Goal: Information Seeking & Learning: Learn about a topic

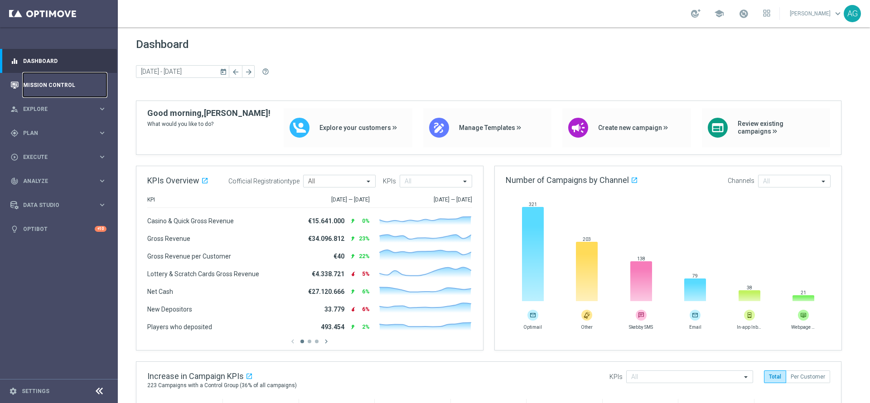
click at [26, 83] on link "Mission Control" at bounding box center [64, 85] width 83 height 24
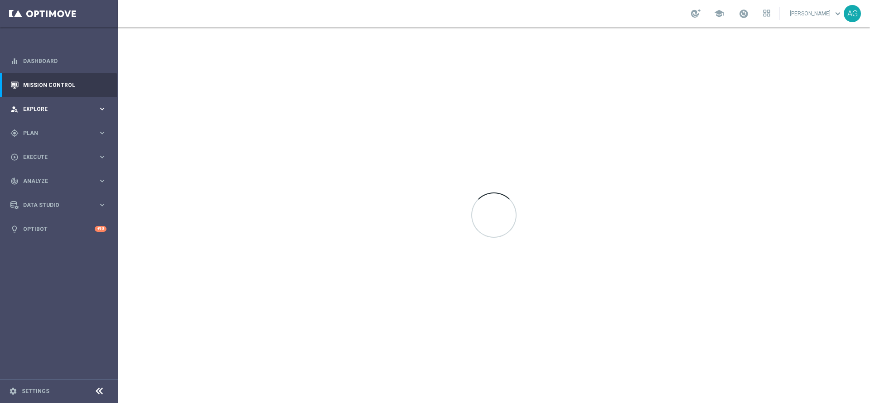
click at [35, 104] on div "person_search Explore keyboard_arrow_right" at bounding box center [58, 109] width 117 height 24
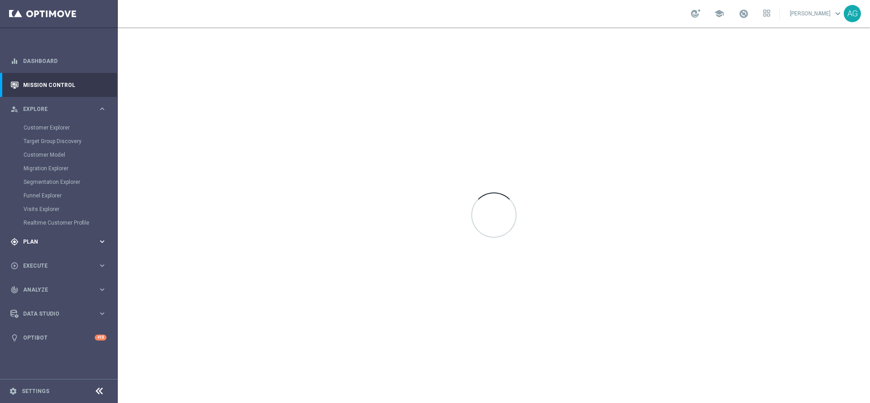
click at [37, 241] on span "Plan" at bounding box center [60, 241] width 75 height 5
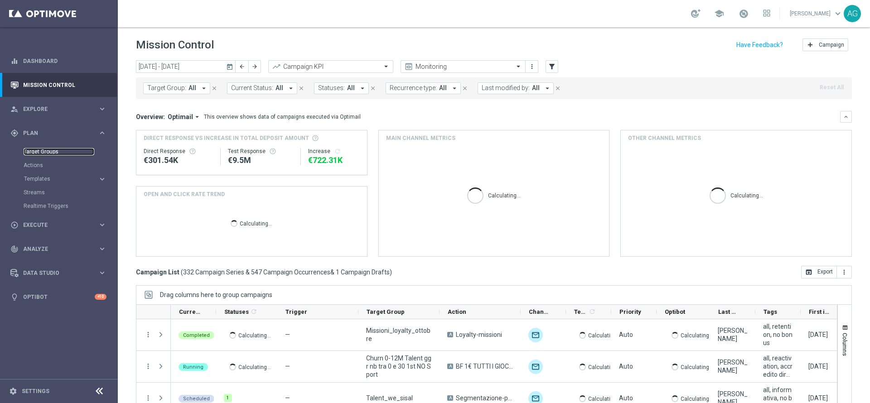
click at [30, 154] on link "Target Groups" at bounding box center [59, 151] width 71 height 7
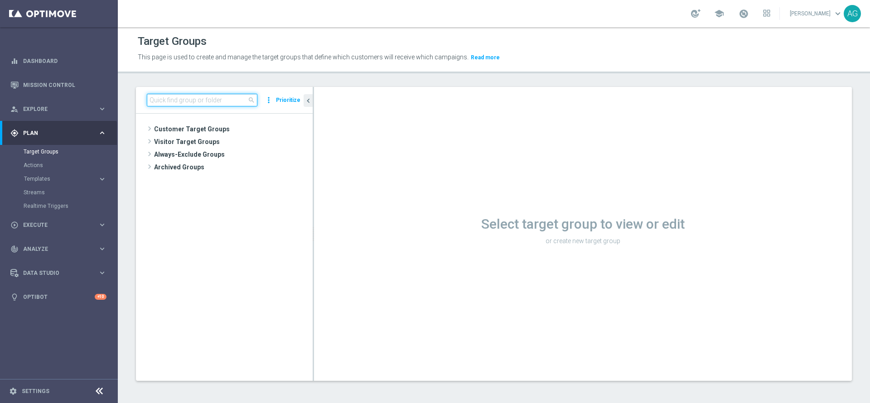
click at [232, 96] on input at bounding box center [202, 100] width 111 height 13
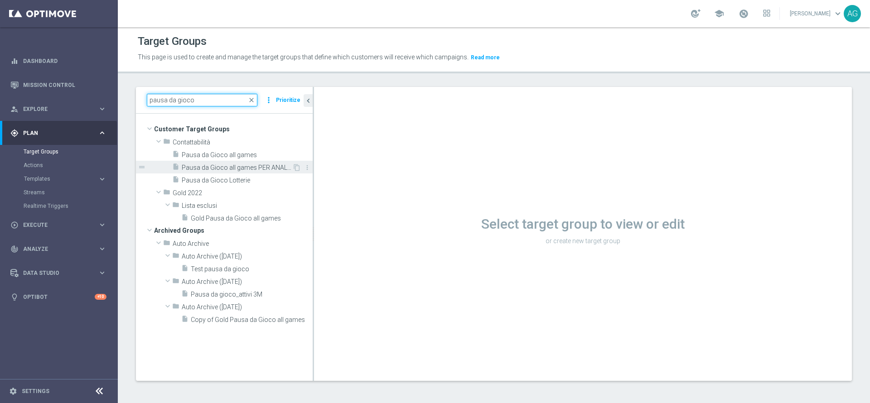
type input "pausa da gioco"
click at [234, 172] on div "insert_drive_file Pausa da Gioco all games PER ANALISI" at bounding box center [232, 167] width 120 height 13
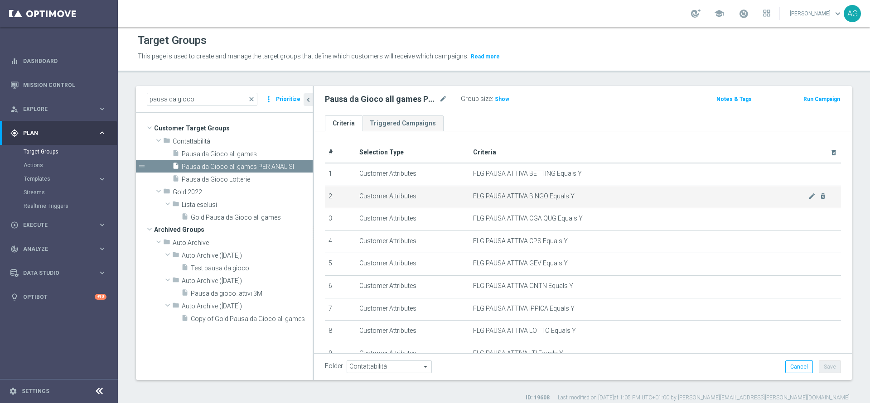
scroll to position [68, 0]
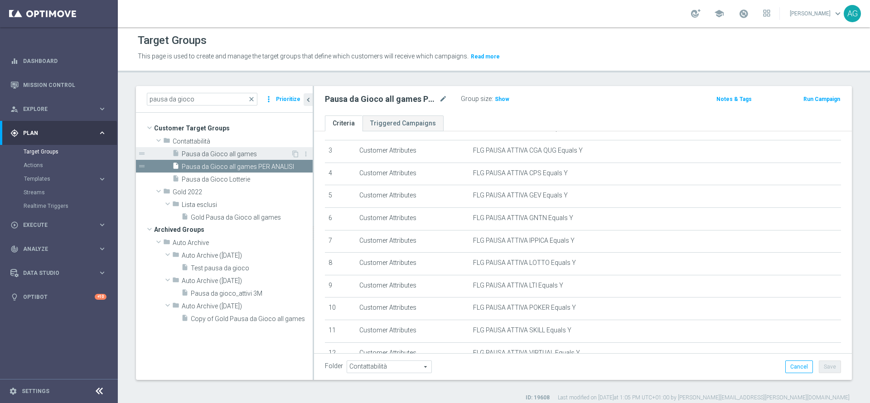
click at [230, 155] on span "Pausa da Gioco all games" at bounding box center [236, 154] width 109 height 8
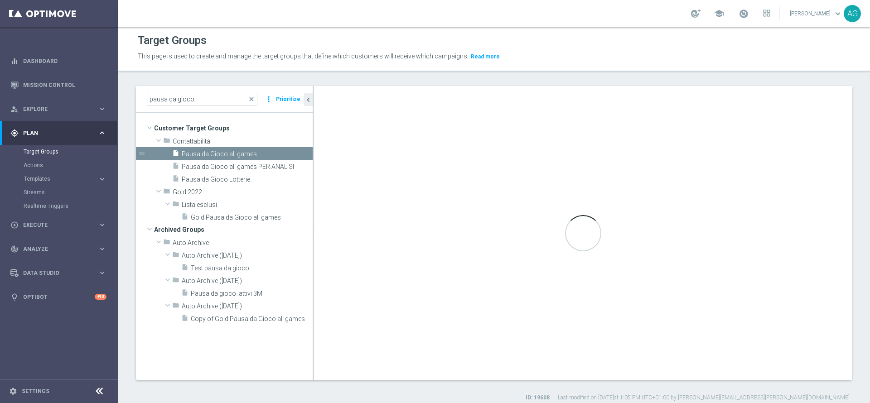
type textarea "(1 or 2 or 3 or 4 or 5 or 6 or 7 or 8 or 9 or 10 or 11 or 12 or 13 or 14 or 15 …"
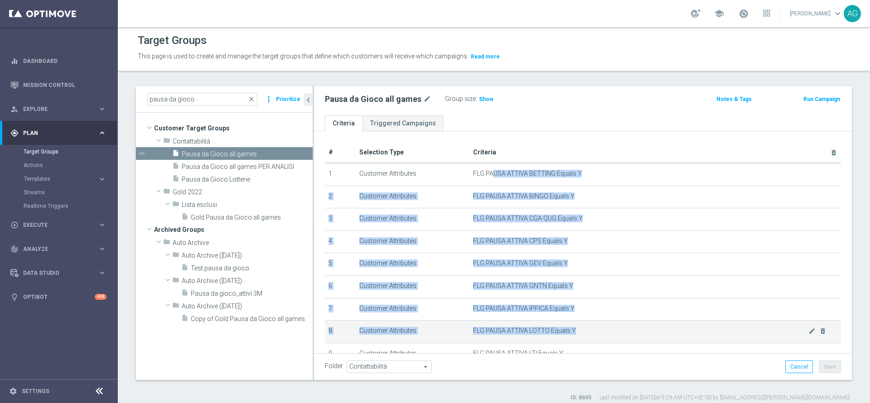
drag, startPoint x: 487, startPoint y: 173, endPoint x: 580, endPoint y: 333, distance: 185.2
click at [580, 333] on tbody "1 Customer Attributes FLG PAUSA ATTIVA BETTING Equals Y mode_edit delete_foreve…" at bounding box center [583, 376] width 516 height 427
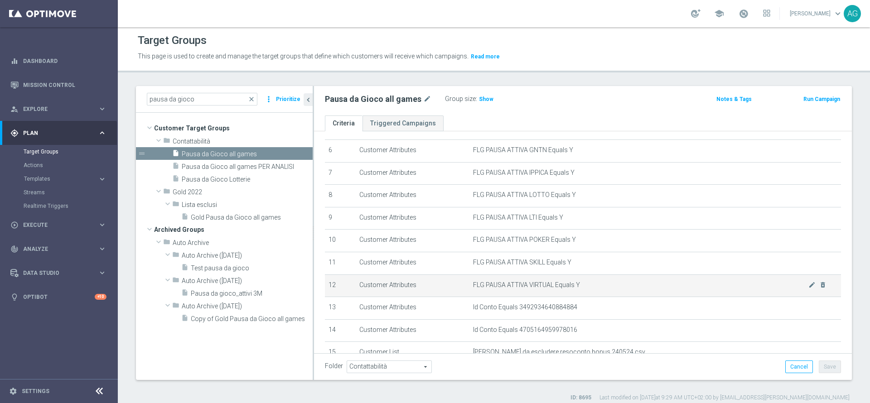
click at [560, 281] on td "FLG PAUSA ATTIVA VIRTUAL Equals Y mode_edit delete_forever" at bounding box center [654, 286] width 371 height 23
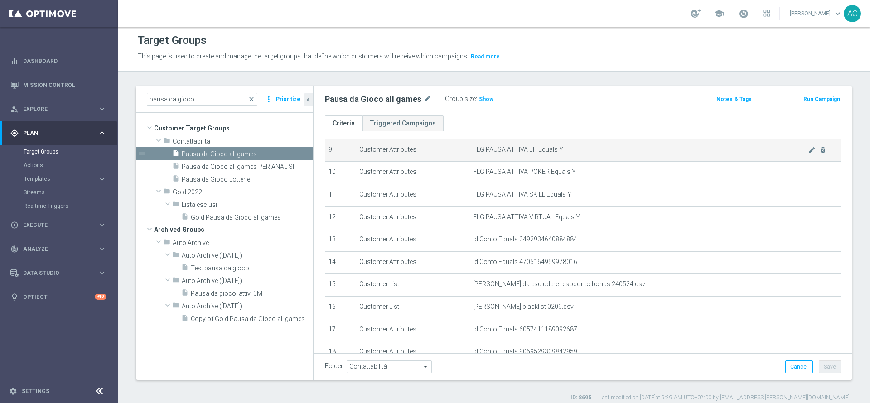
drag, startPoint x: 575, startPoint y: 224, endPoint x: 453, endPoint y: 150, distance: 142.3
click at [453, 150] on tbody "1 Customer Attributes FLG PAUSA ATTIVA BETTING Equals Y mode_edit delete_foreve…" at bounding box center [583, 172] width 516 height 427
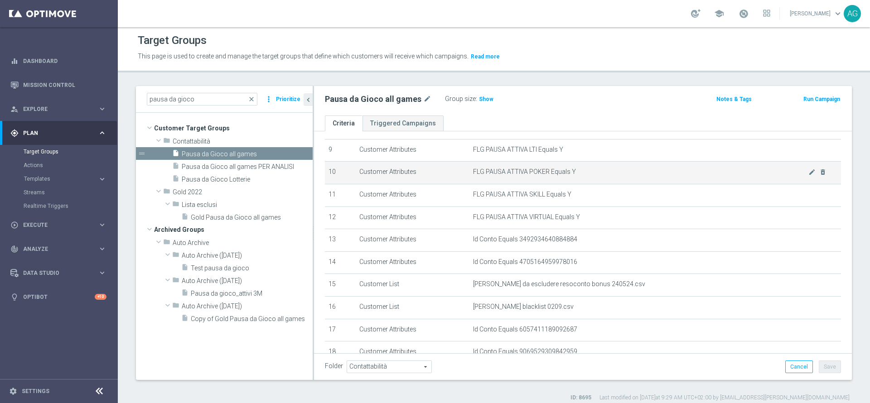
click at [448, 176] on td "Customer Attributes" at bounding box center [413, 173] width 114 height 23
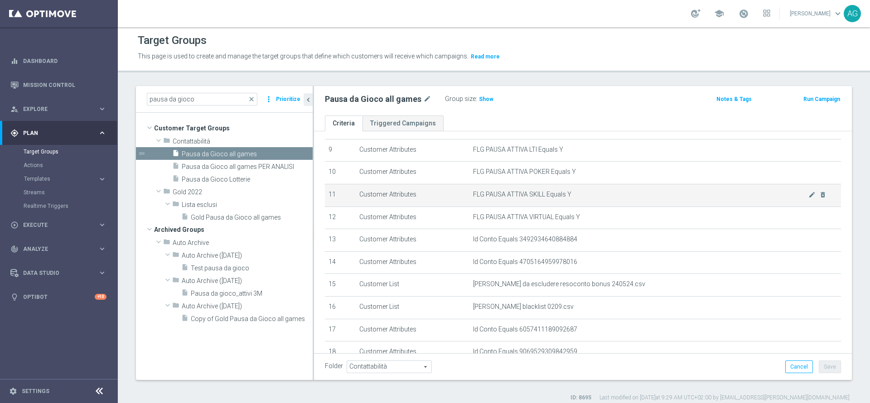
click at [535, 207] on td "FLG PAUSA ATTIVA SKILL Equals Y mode_edit delete_forever" at bounding box center [654, 195] width 371 height 23
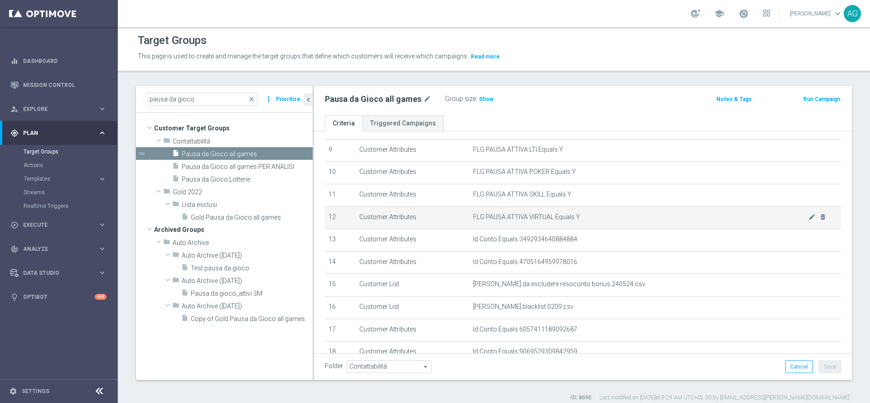
scroll to position [272, 0]
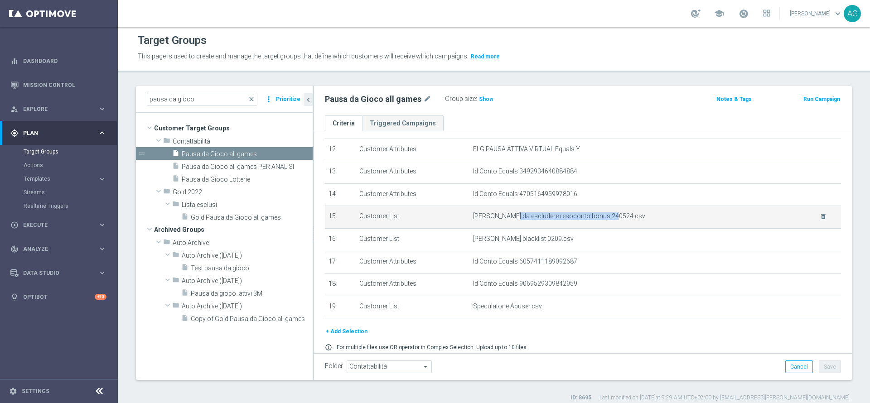
drag, startPoint x: 501, startPoint y: 219, endPoint x: 606, endPoint y: 225, distance: 105.7
click at [606, 220] on span "conti da escludere resoconto bonus 240524.csv" at bounding box center [640, 216] width 335 height 8
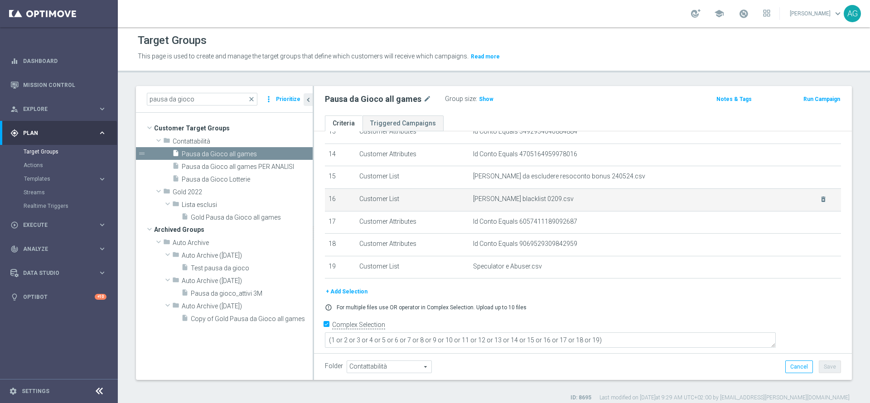
drag, startPoint x: 551, startPoint y: 207, endPoint x: 450, endPoint y: 208, distance: 101.0
click at [450, 208] on tr "16 Customer List Conti blacklist 0209.csv delete_forever" at bounding box center [583, 199] width 516 height 23
click at [450, 208] on td "Customer List" at bounding box center [413, 199] width 114 height 23
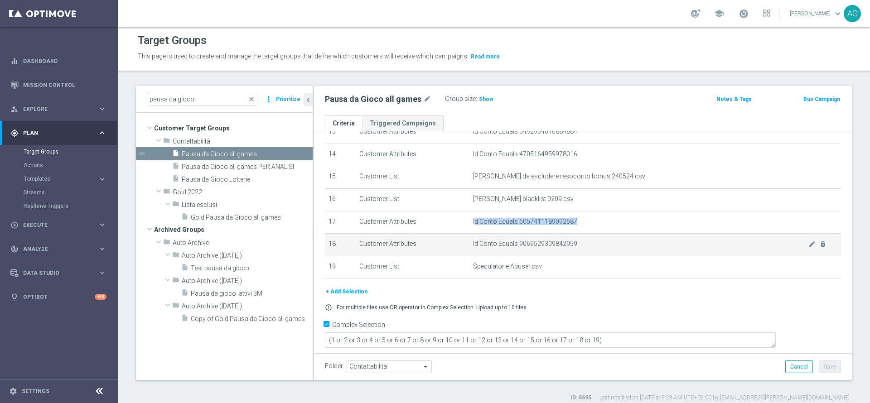
drag, startPoint x: 469, startPoint y: 226, endPoint x: 596, endPoint y: 241, distance: 127.8
click at [596, 233] on td "Id Conto Equals 6057411189092687 mode_edit delete_forever" at bounding box center [654, 222] width 371 height 23
drag, startPoint x: 593, startPoint y: 248, endPoint x: 462, endPoint y: 253, distance: 131.5
click at [462, 253] on tr "18 Customer Attributes Id Conto Equals 9069529309842959 mode_edit delete_forever" at bounding box center [583, 245] width 516 height 23
click at [462, 253] on td "Customer Attributes" at bounding box center [413, 245] width 114 height 23
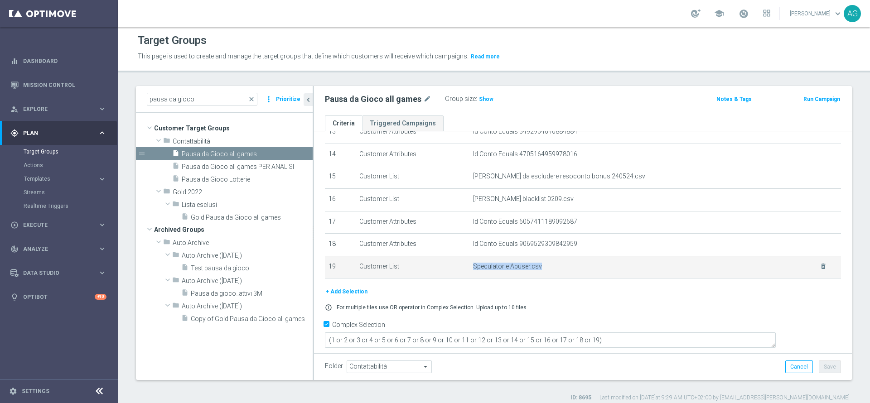
drag, startPoint x: 464, startPoint y: 276, endPoint x: 551, endPoint y: 274, distance: 87.0
click at [551, 274] on td "Speculator e Abuser.csv delete_forever" at bounding box center [654, 267] width 371 height 23
click at [551, 270] on span "Speculator e Abuser.csv" at bounding box center [640, 267] width 335 height 8
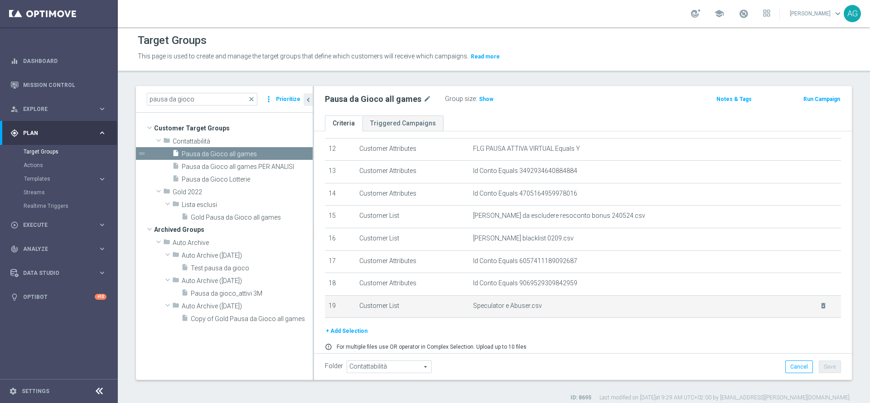
scroll to position [244, 0]
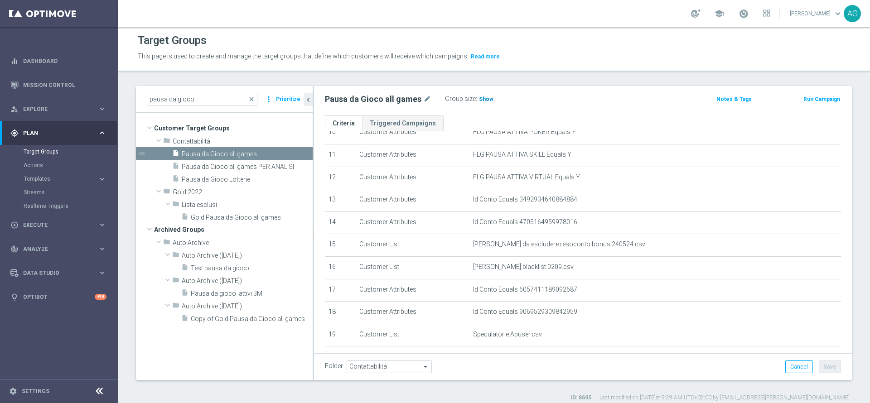
click at [479, 102] on h3 "Show" at bounding box center [486, 99] width 16 height 10
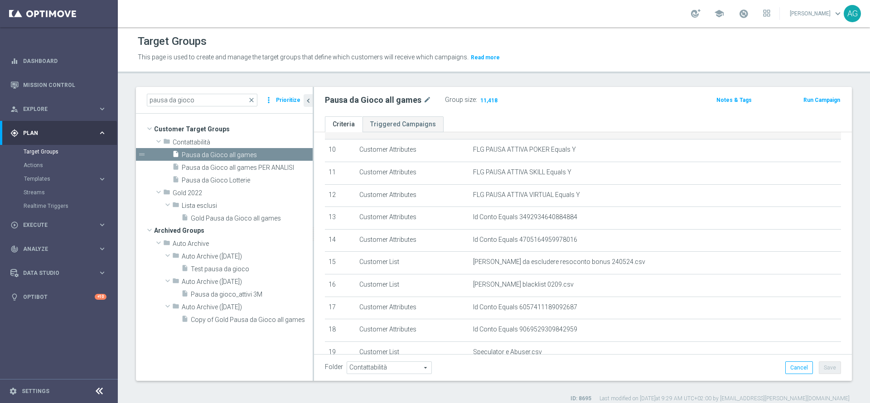
scroll to position [237, 0]
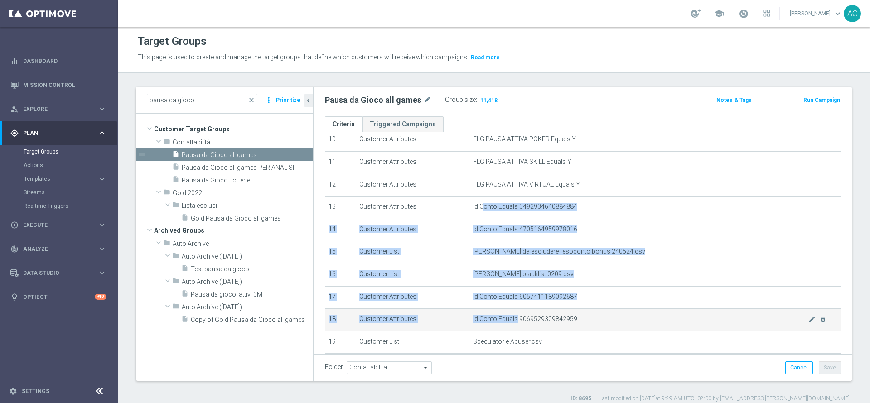
drag, startPoint x: 478, startPoint y: 212, endPoint x: 511, endPoint y: 330, distance: 123.2
click at [511, 330] on tbody "1 Customer Attributes FLG PAUSA ATTIVA BETTING Equals Y mode_edit delete_foreve…" at bounding box center [583, 140] width 516 height 427
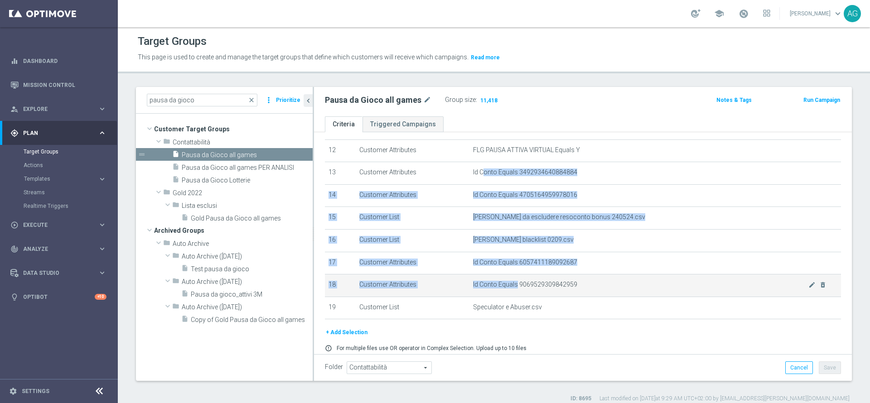
scroll to position [273, 0]
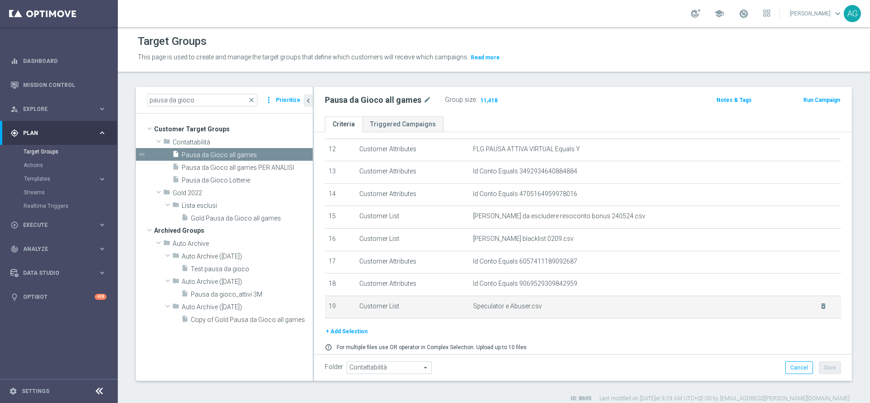
click at [535, 318] on td "Speculator e Abuser.csv delete_forever" at bounding box center [654, 307] width 371 height 23
drag, startPoint x: 539, startPoint y: 320, endPoint x: 533, endPoint y: 321, distance: 6.4
click at [533, 318] on td "Speculator e Abuser.csv delete_forever" at bounding box center [654, 307] width 371 height 23
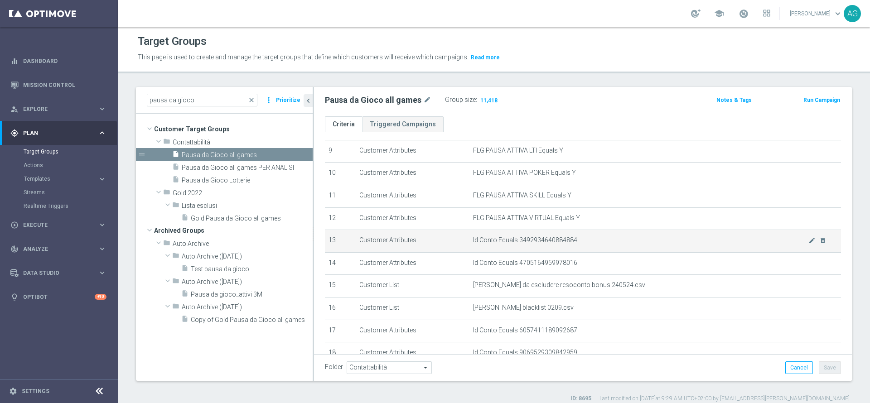
scroll to position [248, 0]
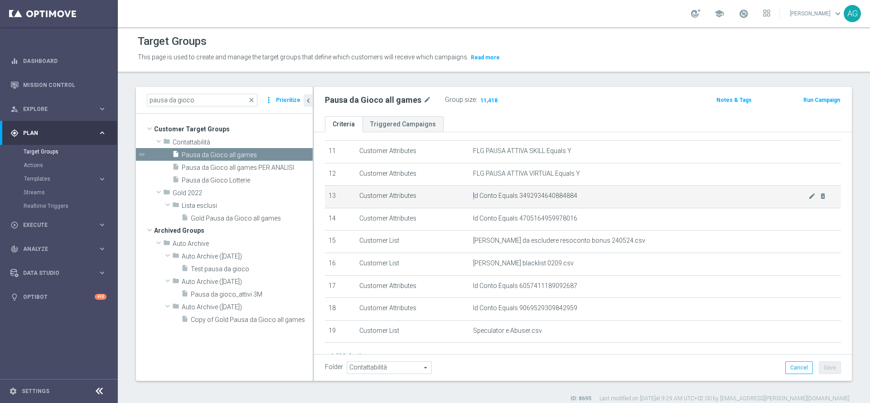
click at [470, 198] on td "Id Conto Equals 3492934640884884 mode_edit delete_forever" at bounding box center [654, 197] width 371 height 23
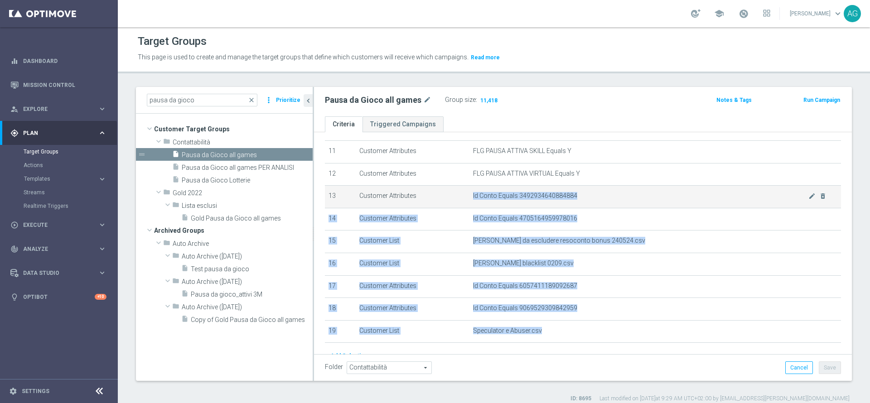
drag, startPoint x: 536, startPoint y: 336, endPoint x: 467, endPoint y: 202, distance: 151.4
click at [467, 202] on tbody "1 Customer Attributes FLG PAUSA ATTIVA BETTING Equals Y mode_edit delete_foreve…" at bounding box center [583, 129] width 516 height 427
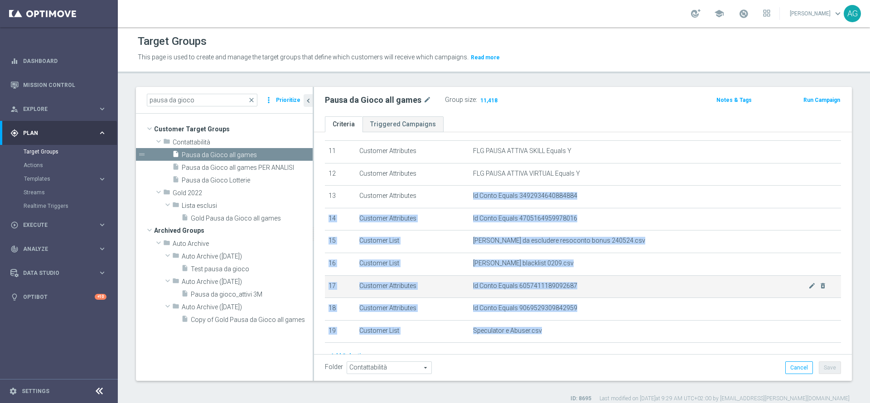
scroll to position [312, 0]
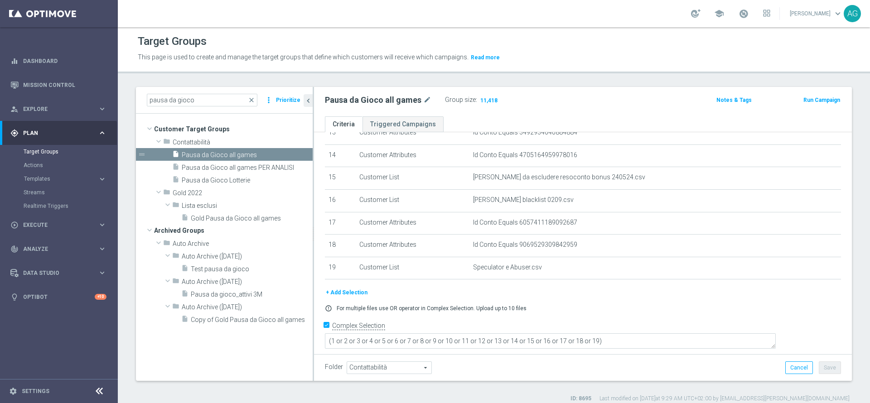
click at [609, 298] on div "+ Add Selection" at bounding box center [583, 293] width 530 height 10
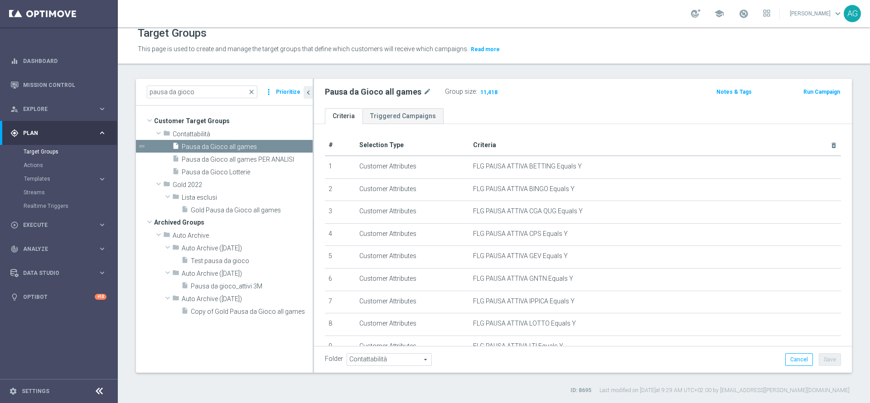
scroll to position [0, 0]
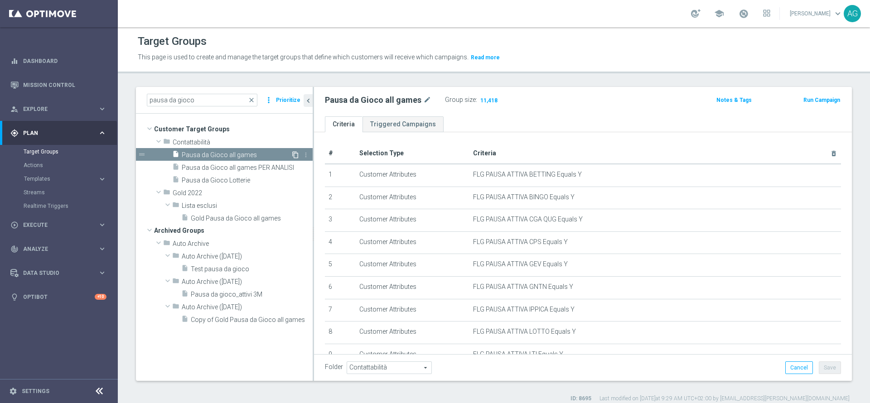
click at [297, 154] on icon "content_copy" at bounding box center [295, 154] width 7 height 7
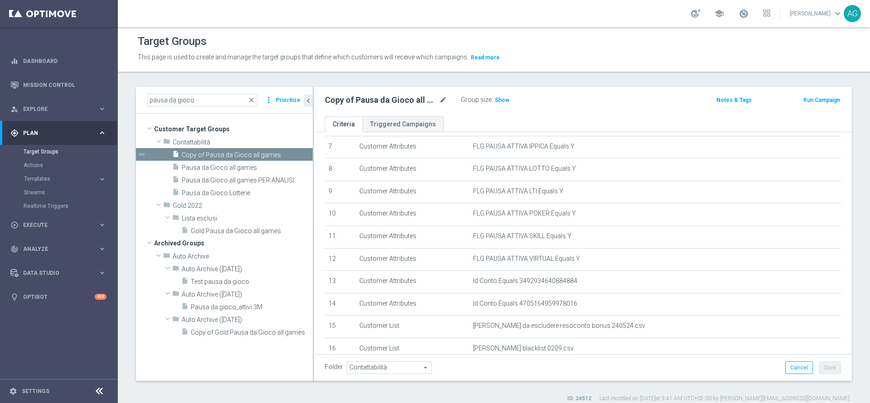
scroll to position [158, 0]
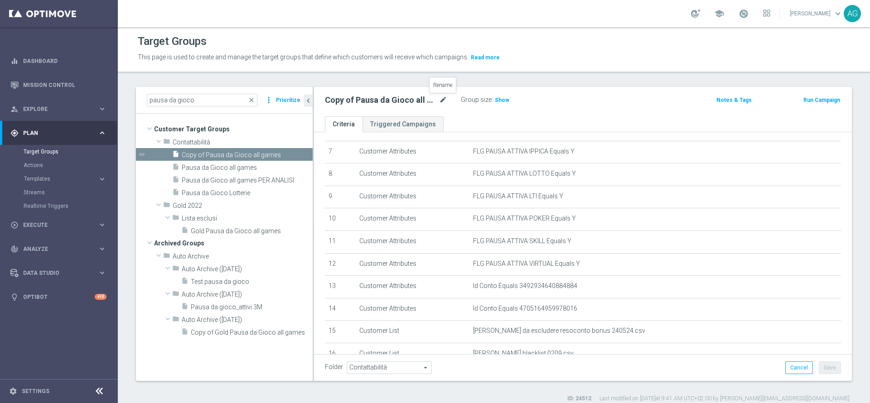
click at [443, 96] on icon "mode_edit" at bounding box center [443, 100] width 8 height 11
type input "test_10.10"
click at [540, 111] on div "test_10.10 Group size : Show Notes & Tags Run Campaign" at bounding box center [583, 101] width 538 height 29
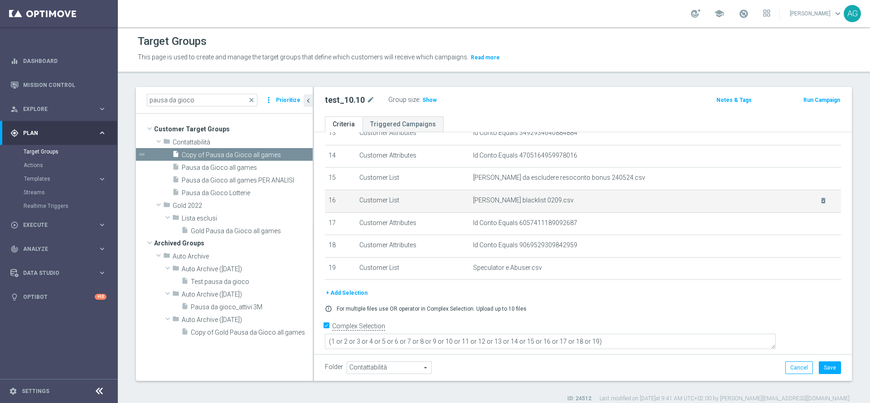
scroll to position [312, 0]
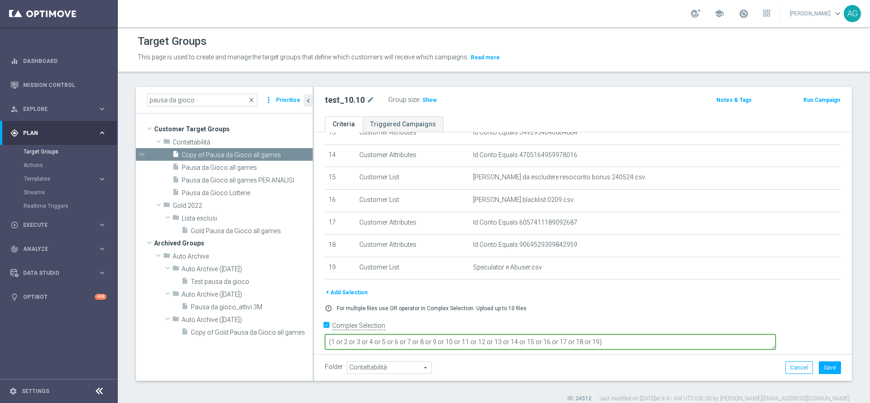
click at [548, 336] on textarea "(1 or 2 or 3 or 4 or 5 or 6 or 7 or 8 or 9 or 10 or 11 or 12 or 13 or 14 or 15 …" at bounding box center [550, 342] width 451 height 16
click at [555, 336] on textarea "(1 or 2 or 3 or 4 or 5 or 6 or 7 or 8 or 9 or 10 or 11 or 12 or 13 or 14 or 15 …" at bounding box center [550, 342] width 451 height 16
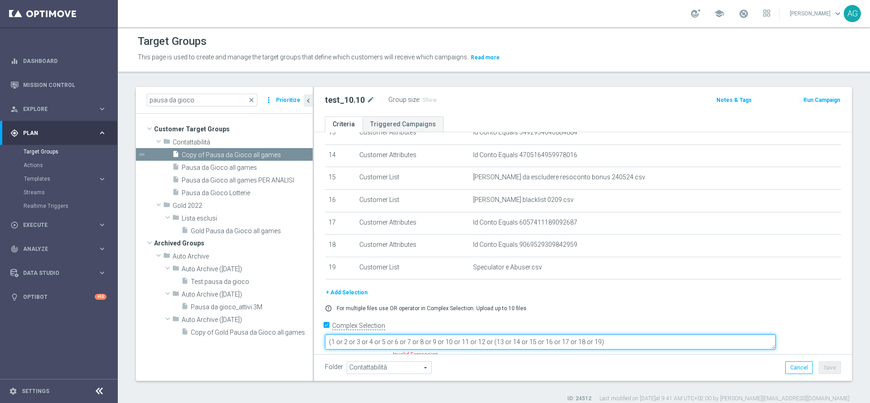
click at [551, 336] on textarea "(1 or 2 or 3 or 4 or 5 or 6 or 7 or 8 or 9 or 10 or 11 or 12 or (13 or 14 or 15…" at bounding box center [550, 342] width 451 height 16
click at [544, 336] on textarea "(1 or 2 or 3 or 4 or 5 or 6 or 7 or 8 or 9 or 10 or 11 or 12 or (13 or 14 or 15…" at bounding box center [550, 342] width 451 height 16
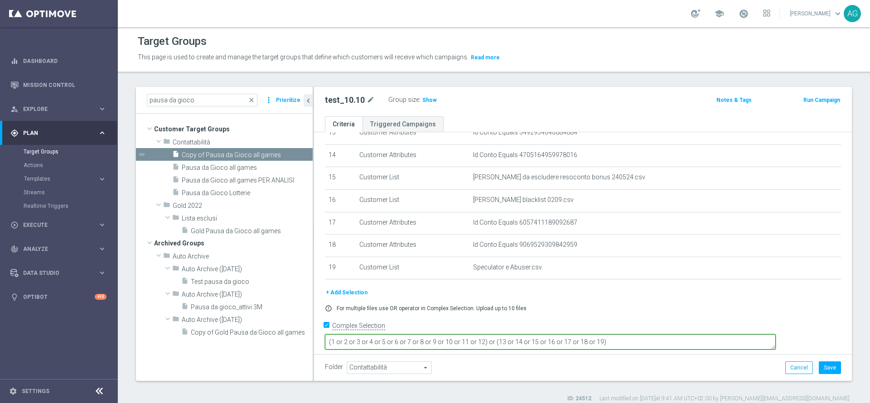
click at [699, 338] on textarea "(1 or 2 or 3 or 4 or 5 or 6 or 7 or 8 or 9 or 10 or 11 or 12) or (13 or 14 or 1…" at bounding box center [550, 342] width 451 height 16
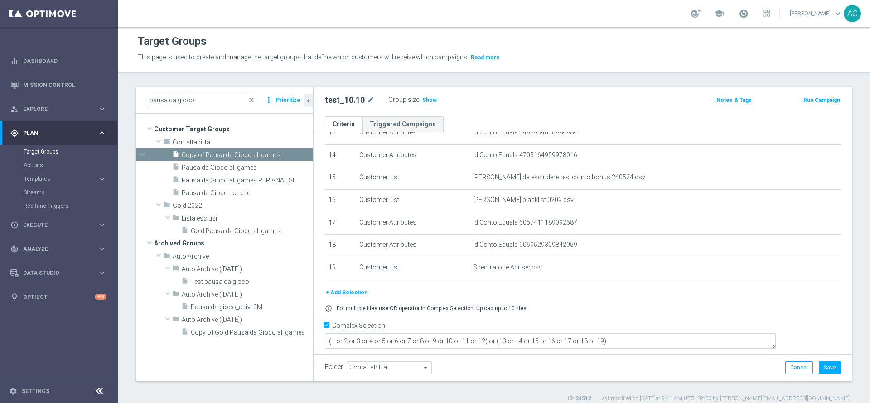
click at [672, 298] on div "+ Add Selection" at bounding box center [583, 293] width 530 height 10
click at [648, 298] on div "+ Add Selection" at bounding box center [583, 293] width 530 height 10
click at [566, 288] on div "# Selection Type Criteria delete_forever 1 Customer Attributes FLG PAUSA ATTIVA…" at bounding box center [583, 59] width 530 height 456
click at [552, 296] on div "+ Add Selection" at bounding box center [583, 293] width 530 height 10
click at [428, 100] on span "Show" at bounding box center [429, 100] width 14 height 6
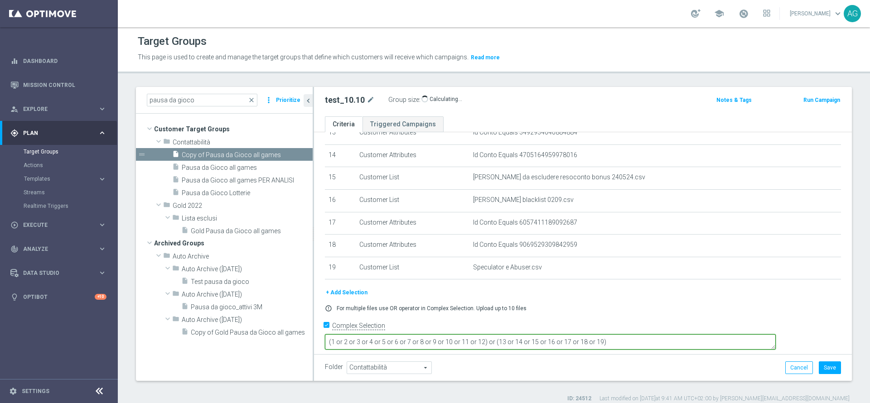
click at [407, 337] on textarea "(1 or 2 or 3 or 4 or 5 or 6 or 7 or 8 or 9 or 10 or 11 or 12) or (13 or 14 or 1…" at bounding box center [550, 342] width 451 height 16
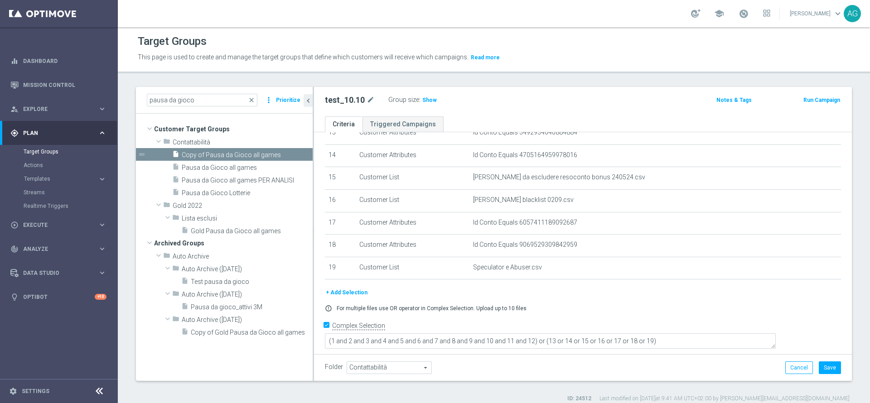
click at [619, 298] on div "+ Add Selection" at bounding box center [583, 293] width 530 height 10
click at [418, 99] on div "Group size : Show" at bounding box center [433, 99] width 91 height 11
click at [423, 99] on span "Show" at bounding box center [429, 100] width 14 height 6
click at [739, 312] on div "error_outline For multiple files use OR operator in Complex Selection. Upload u…" at bounding box center [583, 308] width 530 height 7
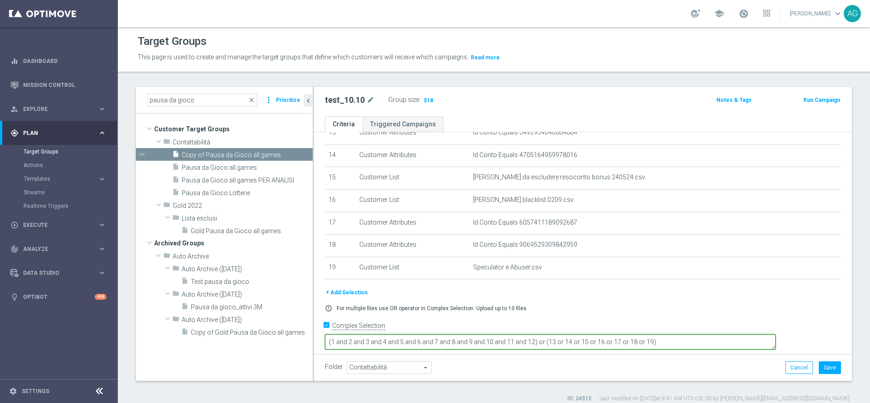
click at [607, 334] on textarea "(1 and 2 and 3 and 4 and 5 and 6 and 7 and 8 and 9 and 10 and 11 and 12) or (13…" at bounding box center [550, 342] width 451 height 16
drag, startPoint x: 394, startPoint y: 338, endPoint x: 599, endPoint y: 338, distance: 205.7
click at [599, 338] on textarea "(1 and 2 and 3 and 4 and 5 and 6 and 7 and 8 and 9 and 10 and 11 and 12) or (13…" at bounding box center [550, 341] width 451 height 16
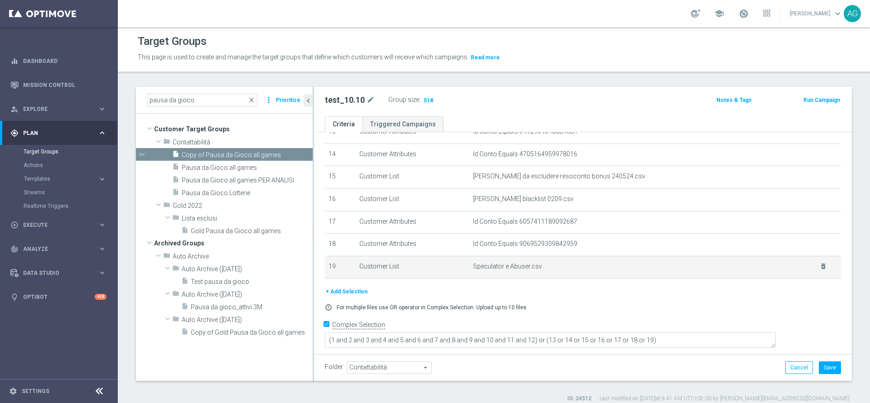
scroll to position [312, 0]
click at [589, 280] on td "Speculator e Abuser.csv delete_forever" at bounding box center [654, 268] width 371 height 23
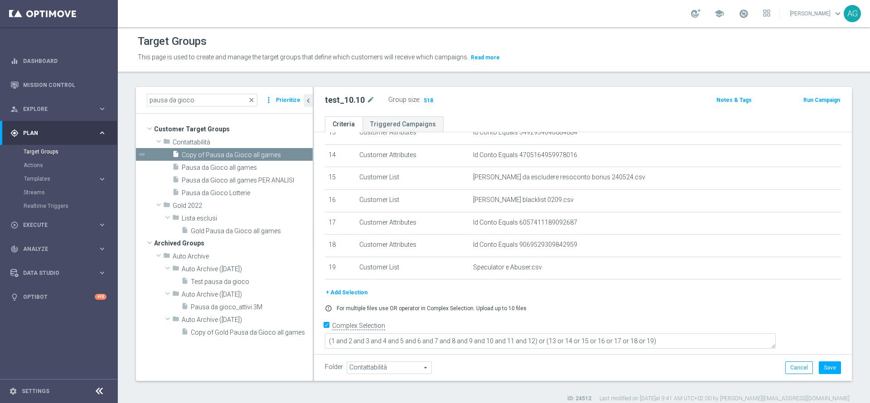
click at [593, 288] on div "# Selection Type Criteria delete_forever 1 Customer Attributes FLG PAUSA ATTIVA…" at bounding box center [583, 59] width 530 height 456
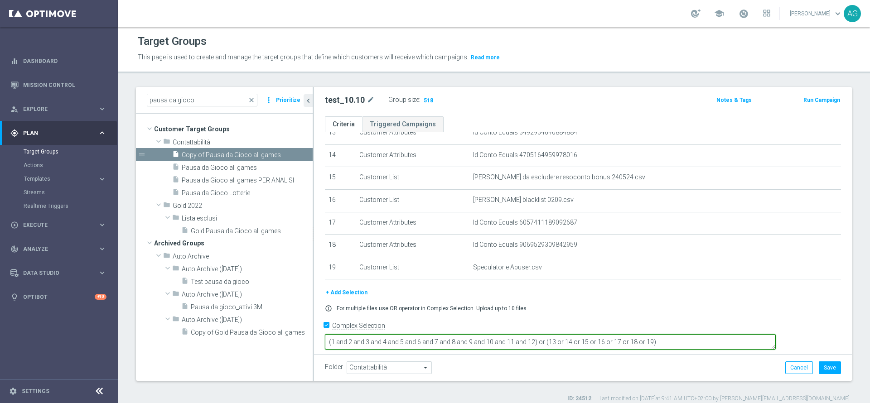
click at [605, 340] on textarea "(1 and 2 and 3 and 4 and 5 and 6 and 7 and 8 and 9 and 10 and 11 and 12) or (13…" at bounding box center [550, 342] width 451 height 16
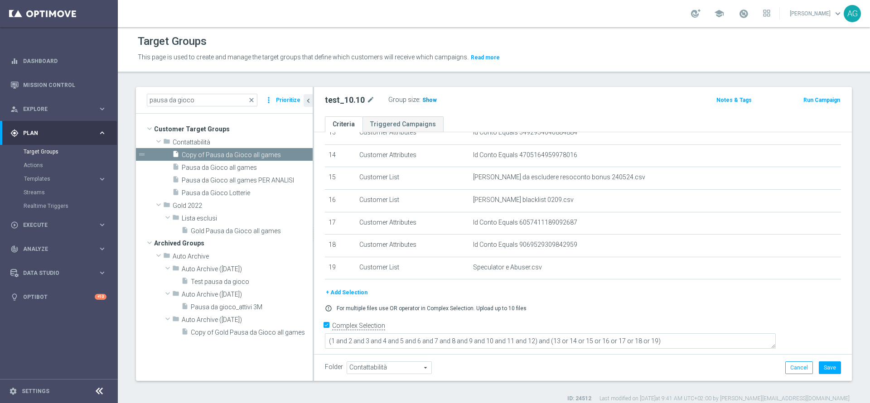
click at [424, 100] on span "Show" at bounding box center [429, 100] width 14 height 6
click at [476, 288] on div "# Selection Type Criteria delete_forever 1 Customer Attributes FLG PAUSA ATTIVA…" at bounding box center [583, 59] width 530 height 456
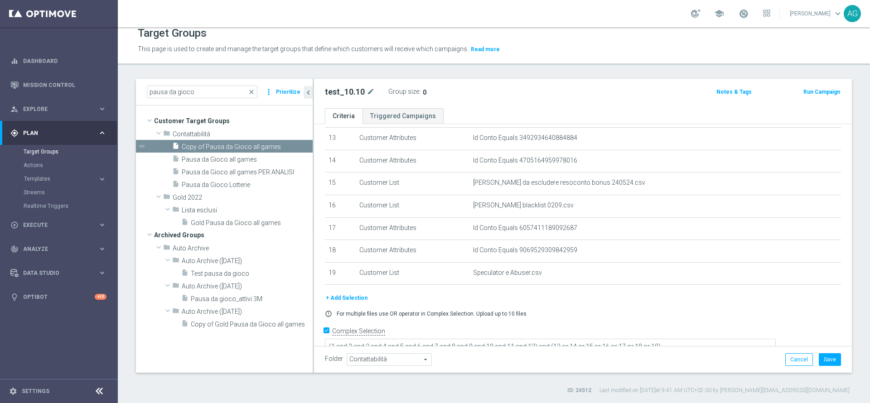
scroll to position [298, 0]
click at [564, 304] on div "+ Add Selection" at bounding box center [583, 299] width 530 height 10
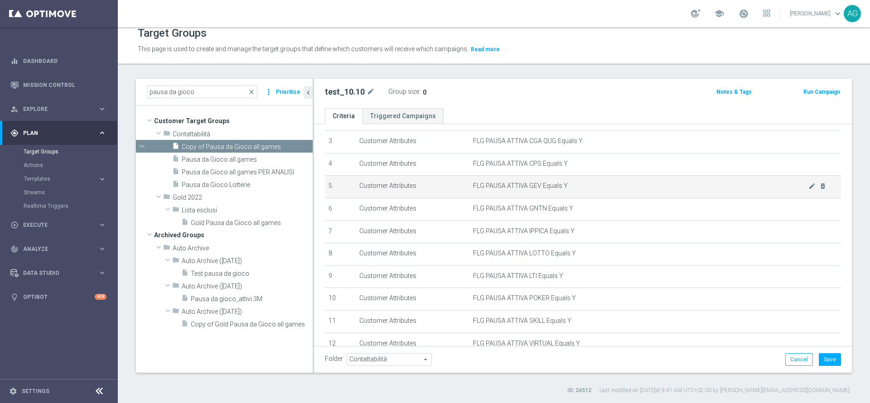
scroll to position [71, 0]
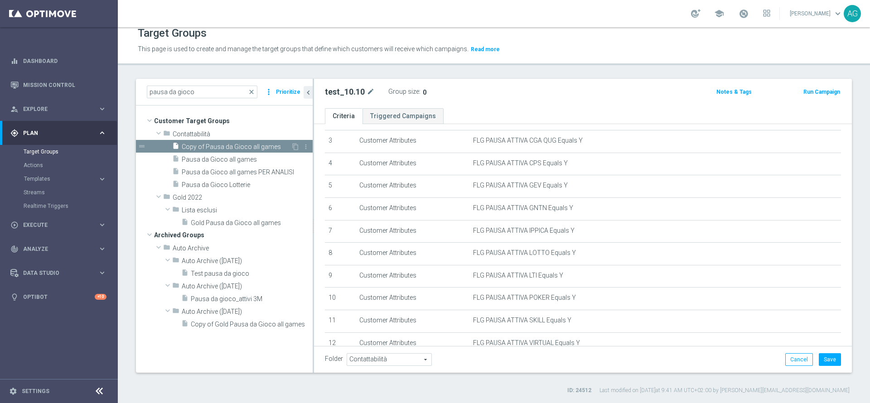
click at [190, 150] on span "Copy of Pausa da Gioco all games" at bounding box center [236, 147] width 109 height 8
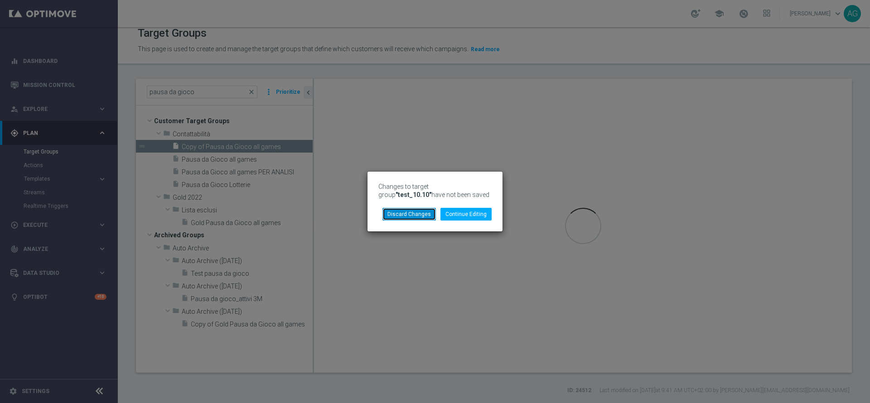
click at [417, 212] on button "Discard Changes" at bounding box center [408, 214] width 53 height 13
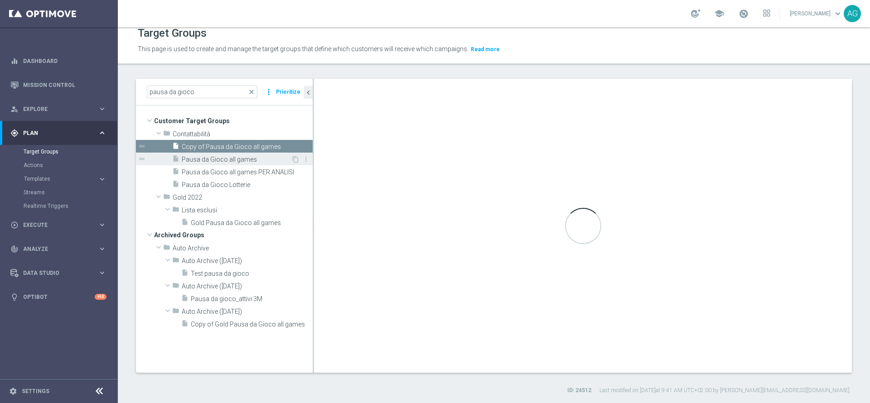
type textarea "(1 or 2 or 3 or 4 or 5 or 6 or 7 or 8 or 9 or 10 or 11 or 12 or 13 or 14 or 15 …"
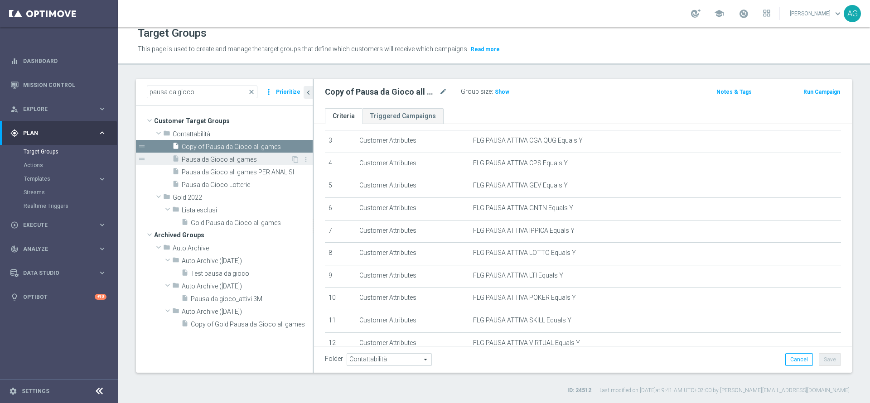
click at [222, 158] on span "Pausa da Gioco all games" at bounding box center [236, 160] width 109 height 8
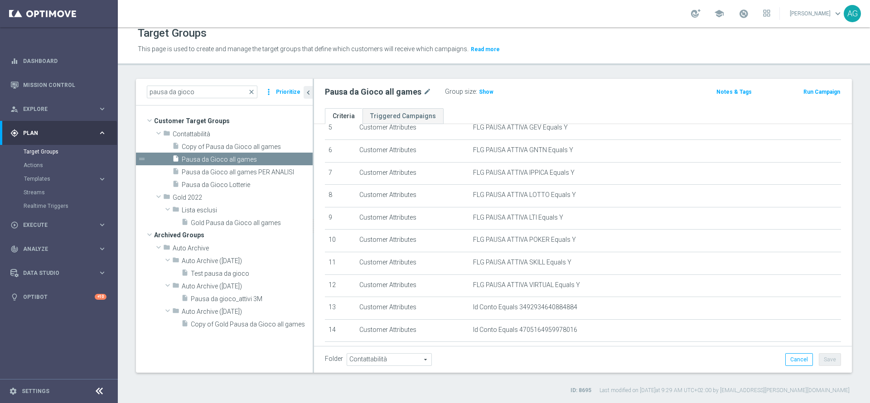
scroll to position [312, 0]
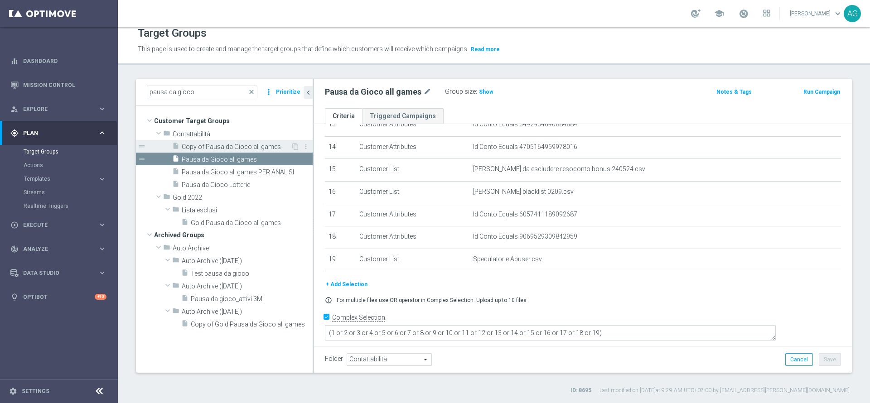
click at [254, 150] on span "Copy of Pausa da Gioco all games" at bounding box center [236, 147] width 109 height 8
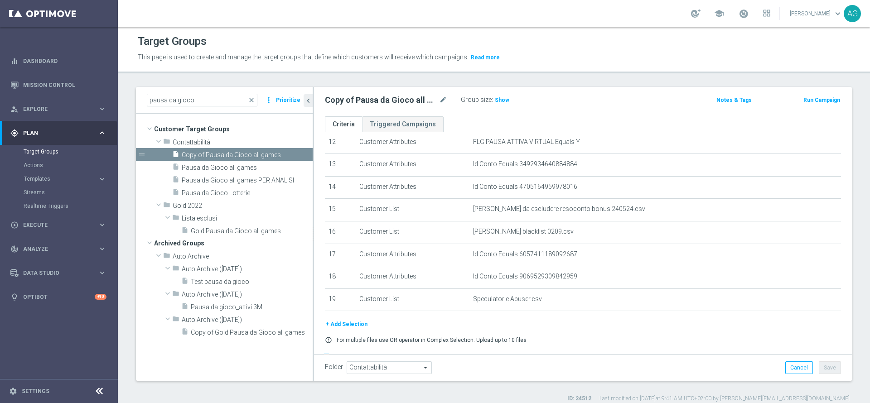
scroll to position [312, 0]
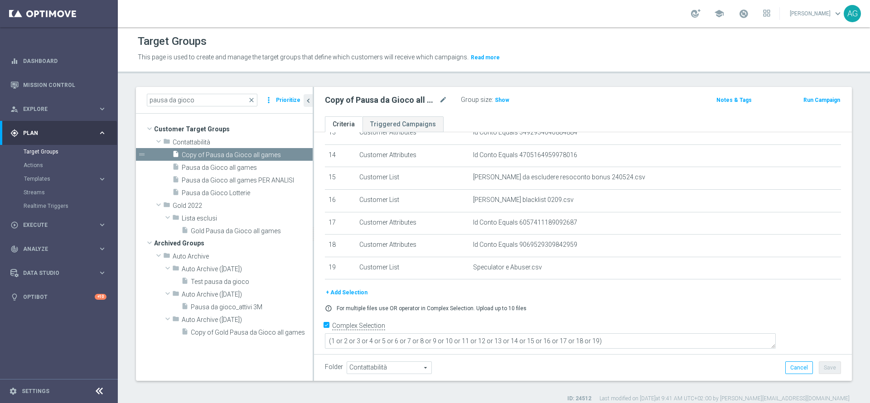
click at [597, 78] on div "Target Groups This page is used to create and manage the target groups that def…" at bounding box center [494, 215] width 752 height 376
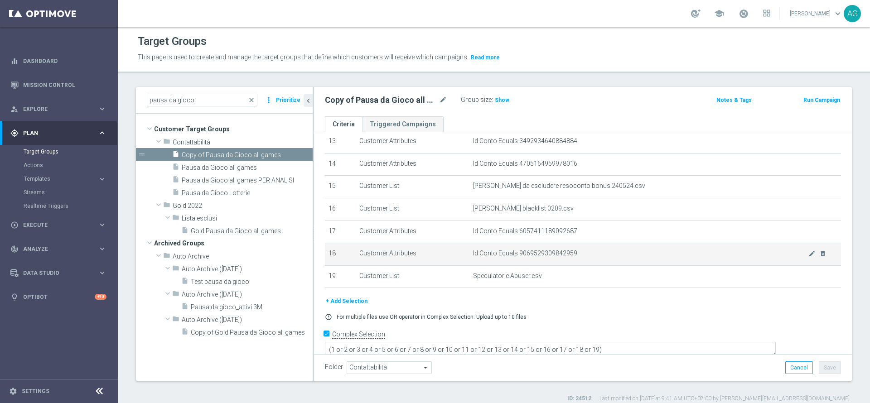
scroll to position [302, 0]
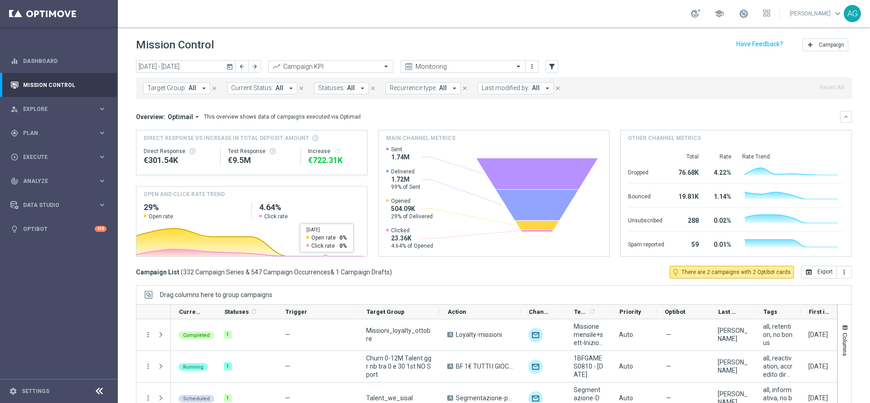
scroll to position [50, 0]
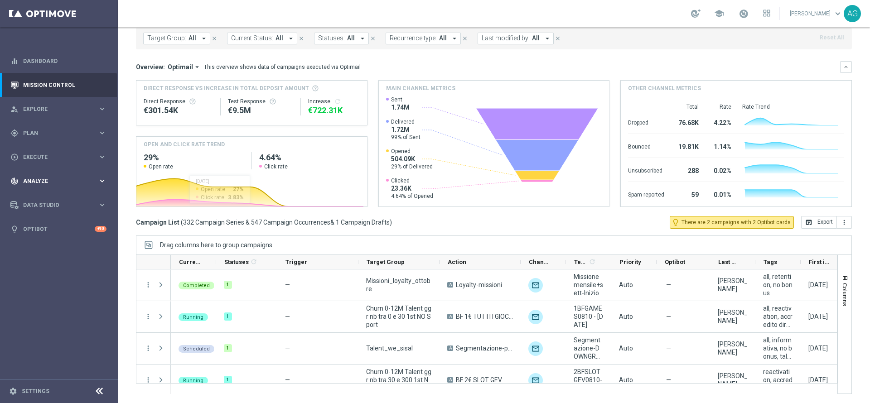
click at [33, 188] on div "track_changes Analyze keyboard_arrow_right" at bounding box center [58, 181] width 117 height 24
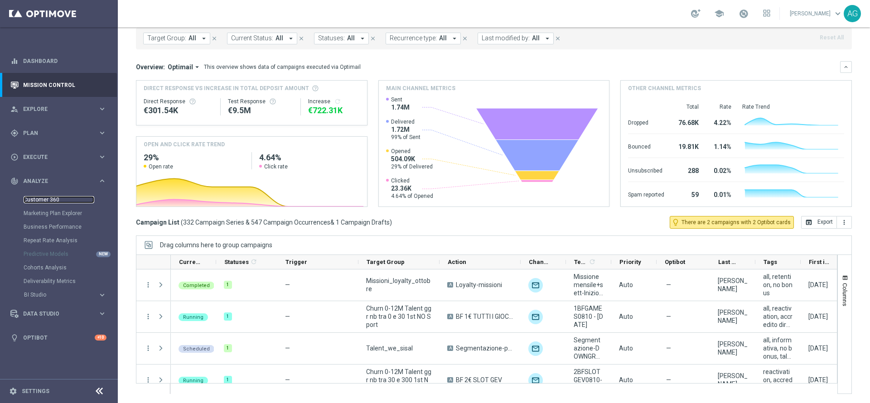
click at [36, 202] on link "Customer 360" at bounding box center [59, 199] width 71 height 7
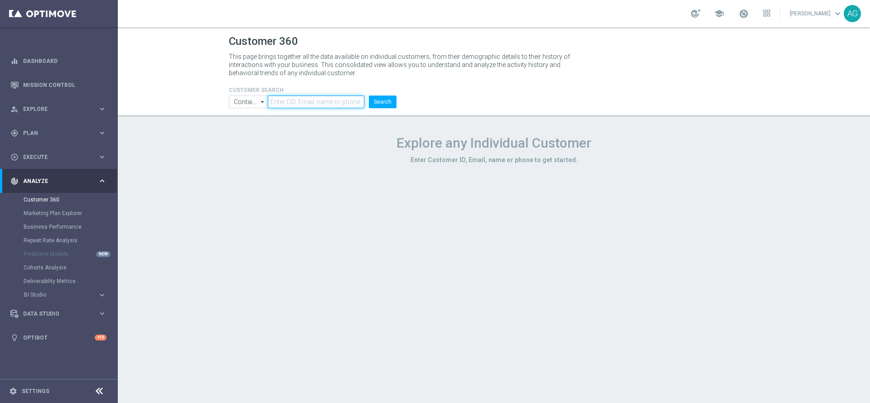
click at [322, 100] on input "text" at bounding box center [316, 102] width 96 height 13
paste input "1963538861273337"
click at [377, 102] on button "Search" at bounding box center [383, 102] width 28 height 13
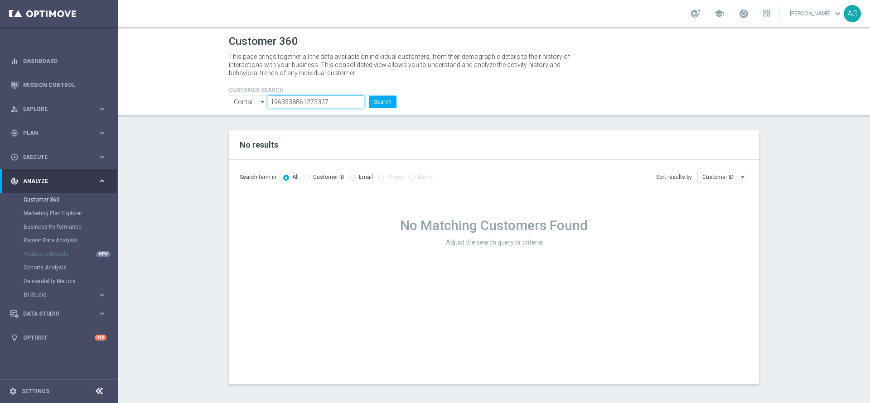
drag, startPoint x: 342, startPoint y: 101, endPoint x: 164, endPoint y: 87, distance: 178.1
click at [164, 87] on header "Customer 360 This page brings together all the data available on individual cus…" at bounding box center [494, 72] width 752 height 90
paste input "4653572"
type input "4653572"
click at [378, 101] on button "Search" at bounding box center [383, 102] width 28 height 13
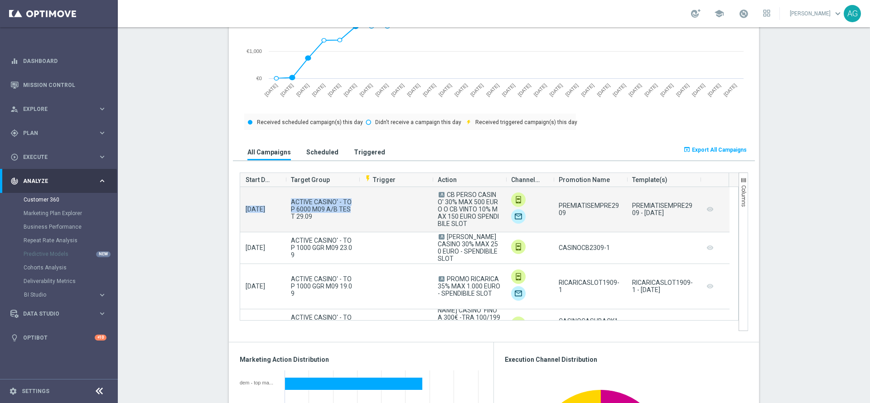
drag, startPoint x: 239, startPoint y: 216, endPoint x: 283, endPoint y: 218, distance: 44.5
click at [283, 218] on div "[DATE] ACTIVE CASINO' - TOP 6000 M09 A/B TEST 29.09 A [PERSON_NAME] CASINO' 30%…" at bounding box center [484, 209] width 489 height 45
click at [277, 218] on div "[DATE]" at bounding box center [262, 209] width 45 height 45
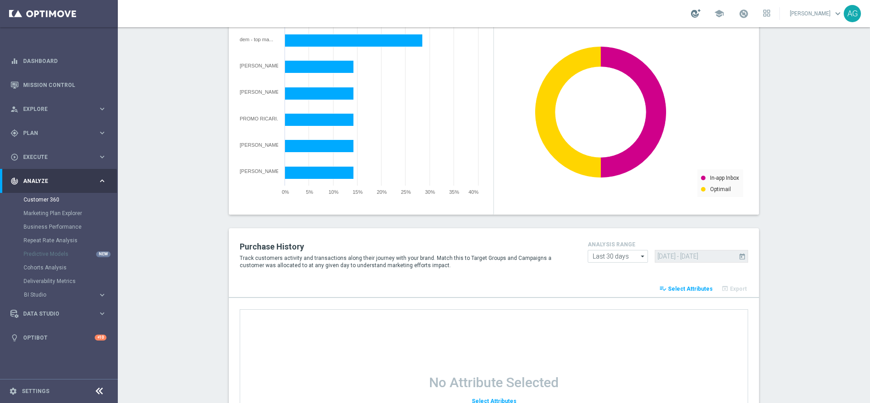
scroll to position [817, 0]
